Goal: Find specific page/section: Find specific page/section

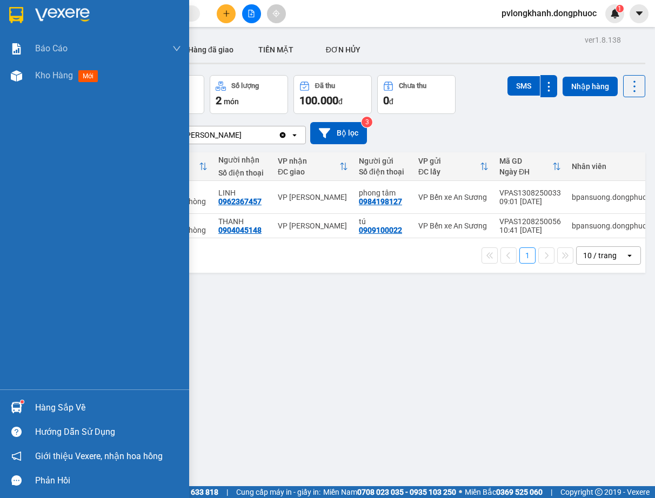
click at [57, 401] on div "Hàng sắp về" at bounding box center [108, 408] width 146 height 16
drag, startPoint x: 57, startPoint y: 401, endPoint x: 70, endPoint y: 401, distance: 13.0
click at [57, 401] on div "Báo cáo Mẫu 1: Báo cáo dòng tiền Mẫu 1: Báo cáo dòng tiền theo nhân viên Mẫu 1:…" at bounding box center [94, 249] width 189 height 498
click at [64, 407] on div "Hàng sắp về" at bounding box center [108, 408] width 146 height 16
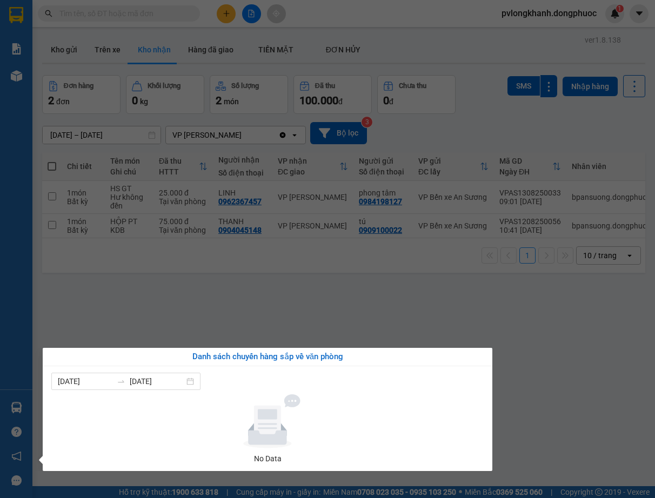
click at [25, 316] on div "Báo cáo Mẫu 1: Báo cáo dòng tiền Mẫu 1: Báo cáo dòng tiền theo nhân viên Mẫu 1:…" at bounding box center [16, 249] width 32 height 498
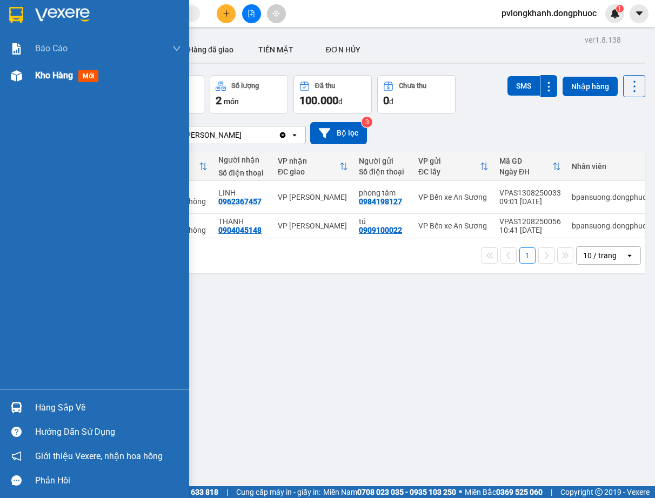
click at [56, 77] on span "Kho hàng" at bounding box center [54, 75] width 38 height 10
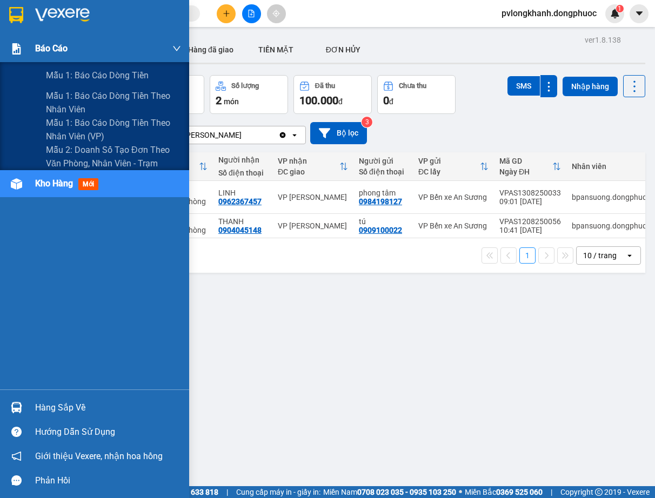
click at [62, 51] on span "Báo cáo" at bounding box center [51, 49] width 32 height 14
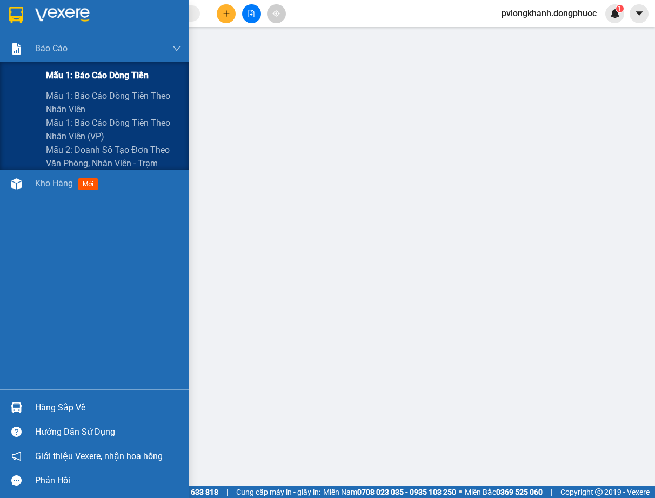
click at [100, 77] on span "Mẫu 1: Báo cáo dòng tiền" at bounding box center [97, 76] width 103 height 14
